Goal: Check status: Check status

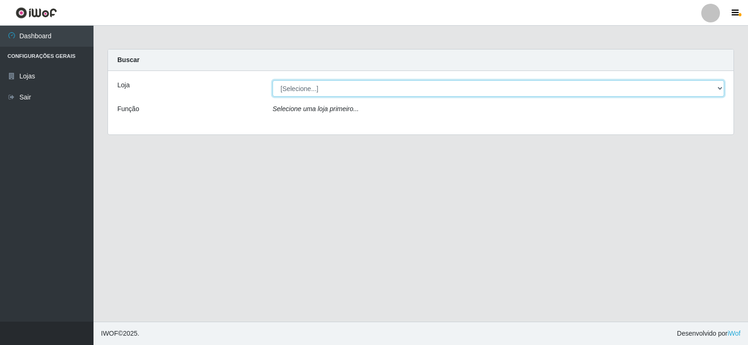
click at [292, 92] on select "[Selecione...] Rede Compras Supermercados - LOJA 2" at bounding box center [497, 88] width 451 height 16
select select "161"
click at [272, 80] on select "[Selecione...] Rede Compras Supermercados - LOJA 2" at bounding box center [497, 88] width 451 height 16
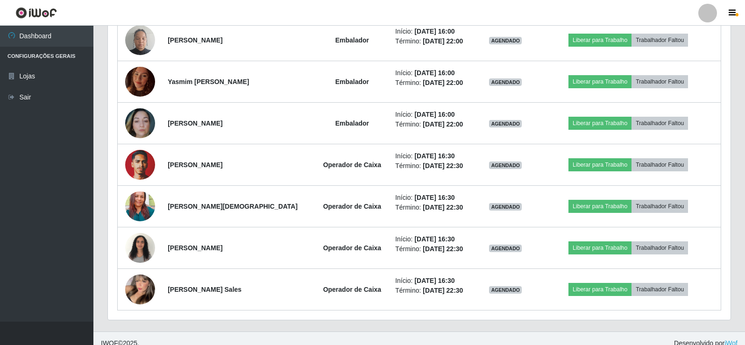
scroll to position [774, 0]
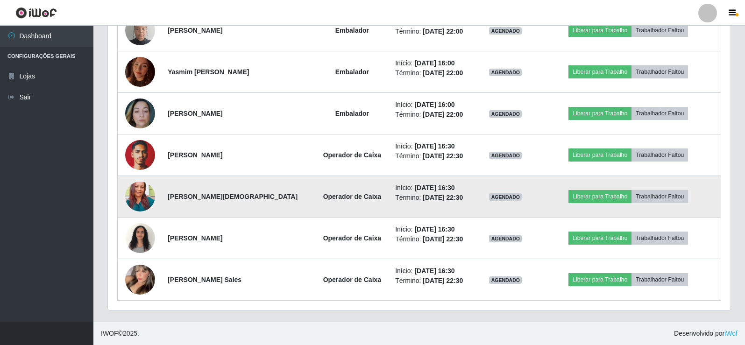
click at [135, 202] on img at bounding box center [140, 197] width 30 height 40
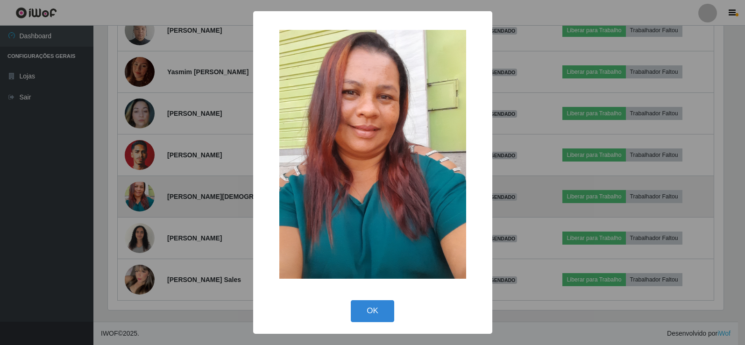
scroll to position [194, 618]
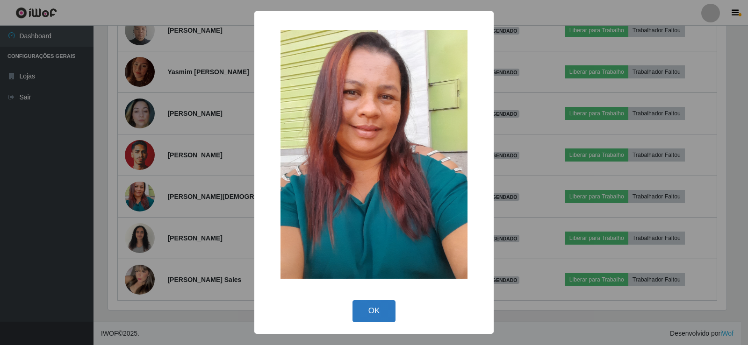
click at [357, 306] on button "OK" at bounding box center [373, 311] width 43 height 22
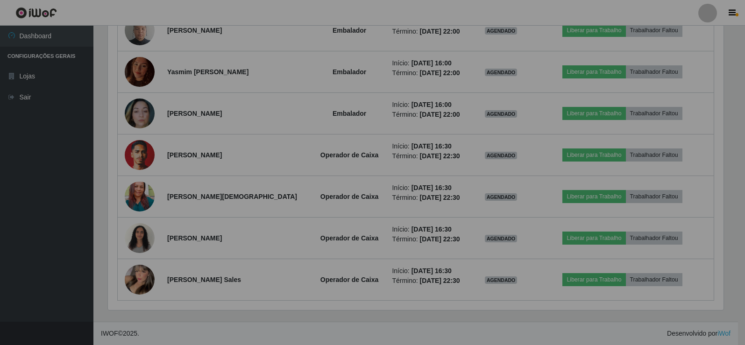
scroll to position [194, 623]
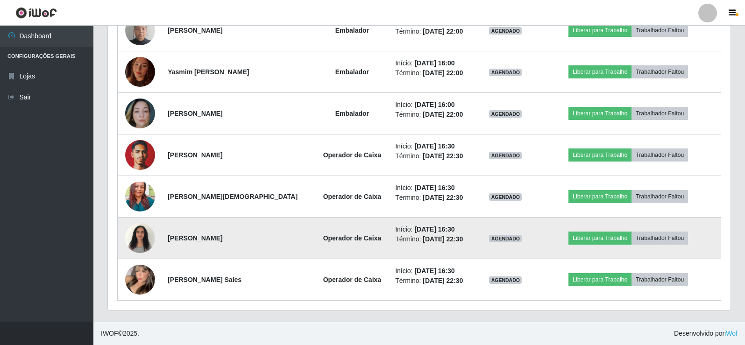
click at [130, 247] on img at bounding box center [140, 238] width 30 height 40
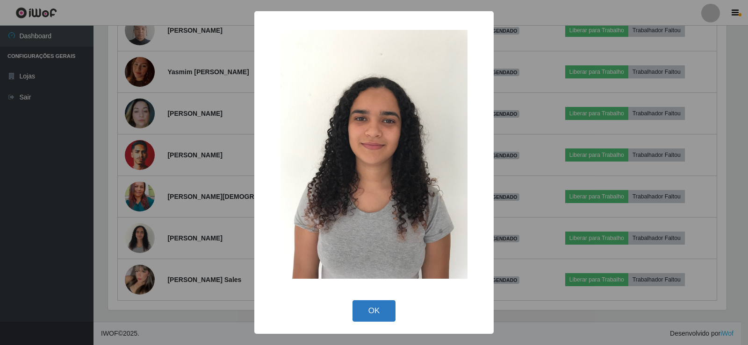
click at [382, 303] on button "OK" at bounding box center [373, 311] width 43 height 22
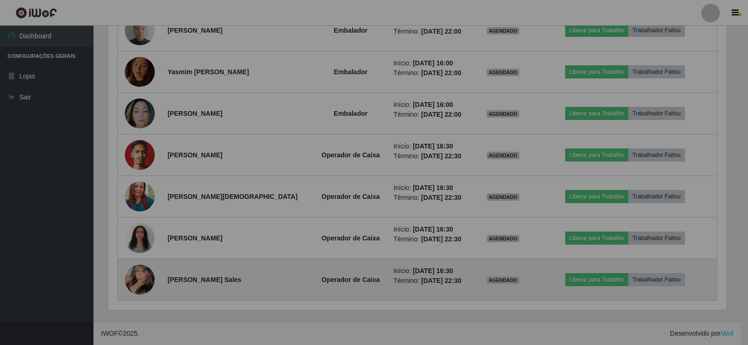
scroll to position [194, 623]
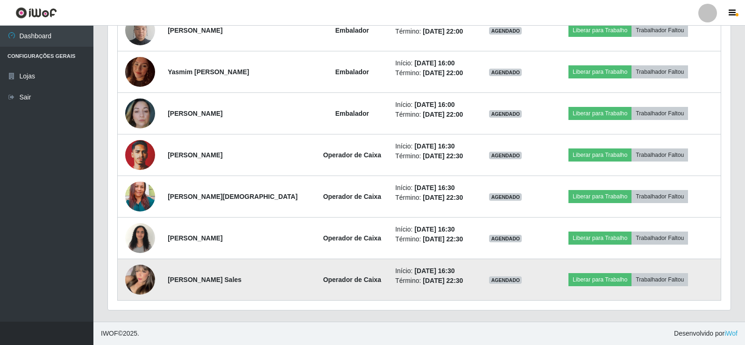
click at [128, 275] on img at bounding box center [140, 279] width 30 height 41
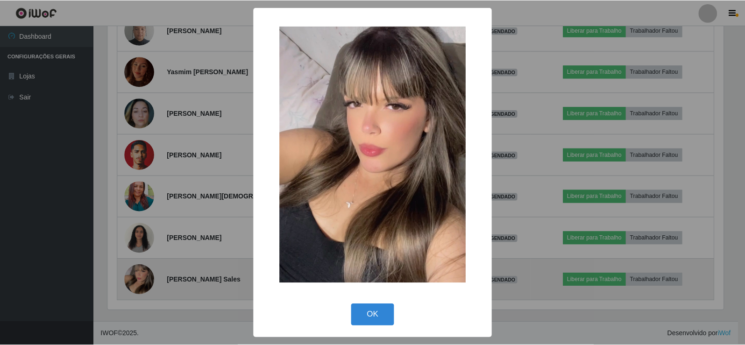
scroll to position [194, 618]
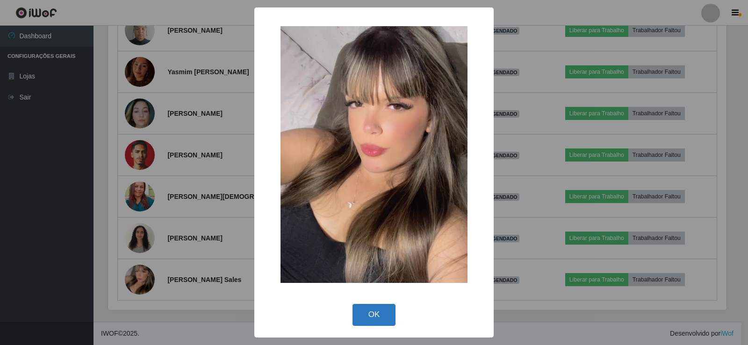
click at [363, 304] on button "OK" at bounding box center [373, 315] width 43 height 22
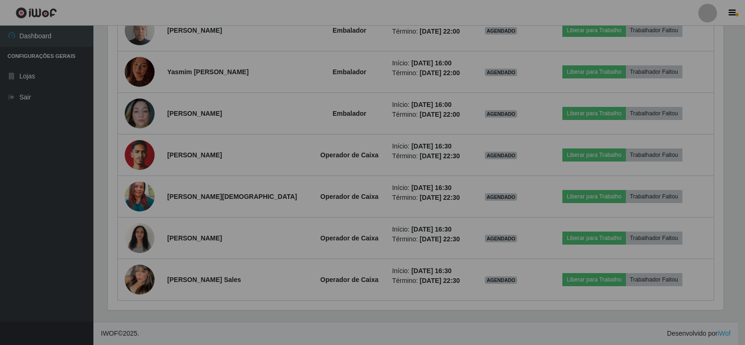
scroll to position [194, 623]
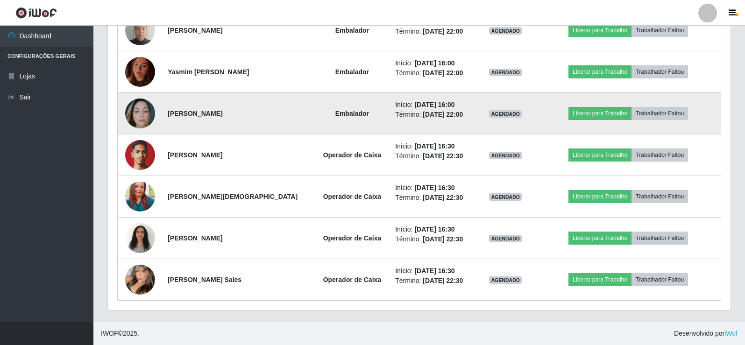
click at [142, 116] on img at bounding box center [140, 114] width 30 height 30
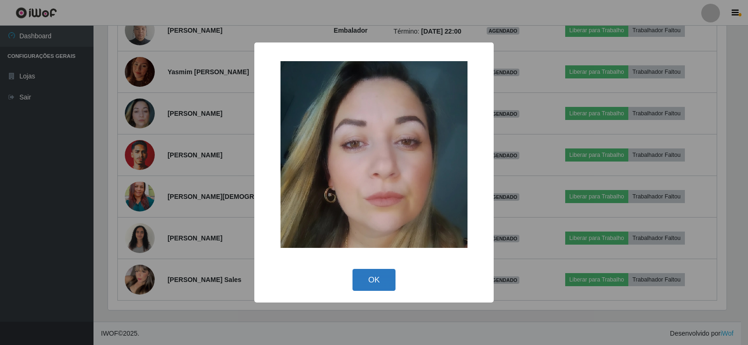
click at [358, 278] on button "OK" at bounding box center [373, 280] width 43 height 22
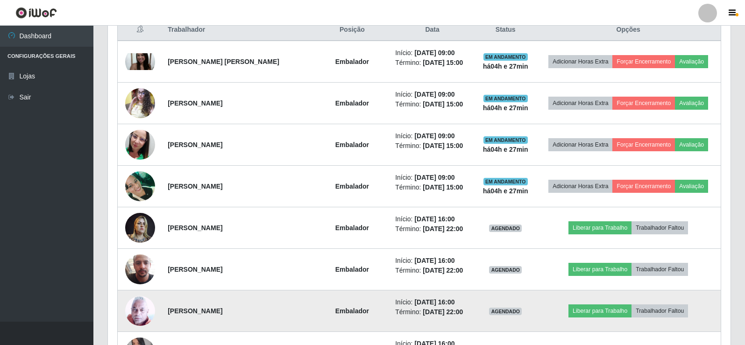
scroll to position [354, 0]
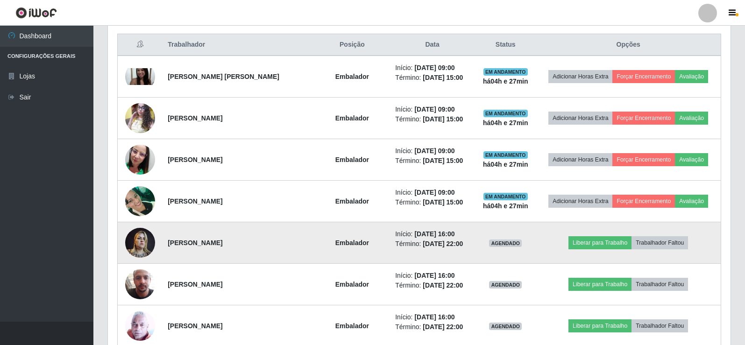
click at [128, 243] on img at bounding box center [140, 243] width 30 height 40
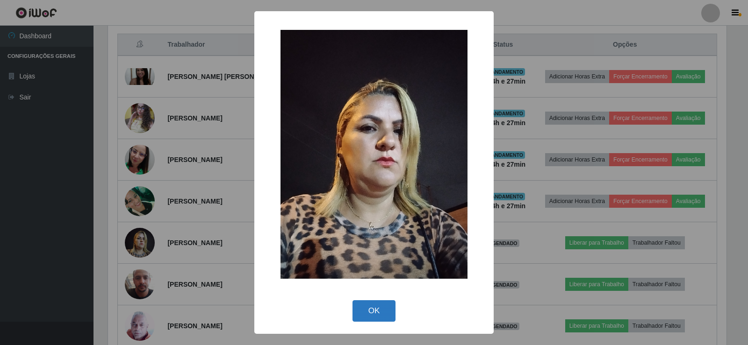
click at [359, 319] on button "OK" at bounding box center [373, 311] width 43 height 22
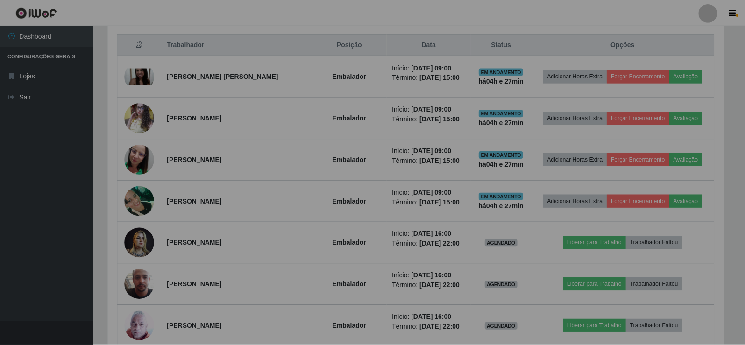
scroll to position [194, 623]
